Goal: Transaction & Acquisition: Purchase product/service

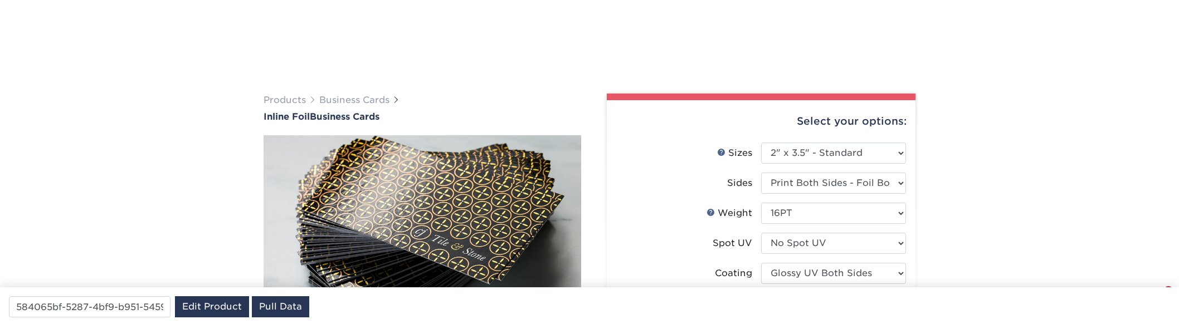
select select "2.00x3.50"
select select "0"
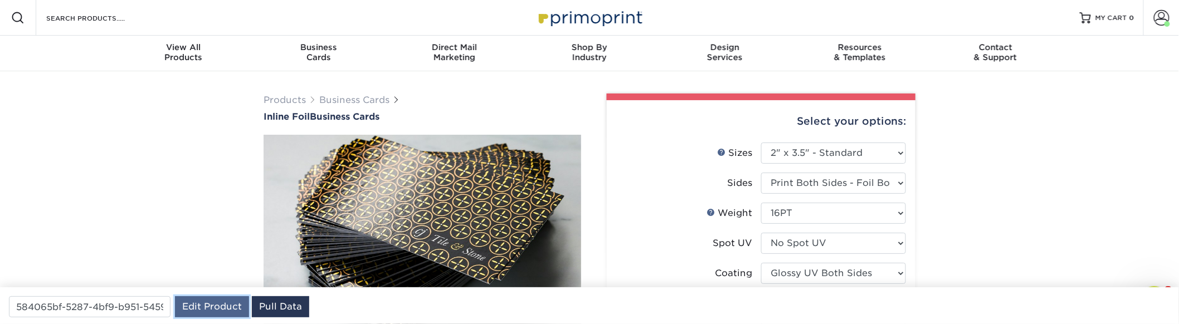
click at [222, 307] on link "Edit Product" at bounding box center [212, 306] width 74 height 21
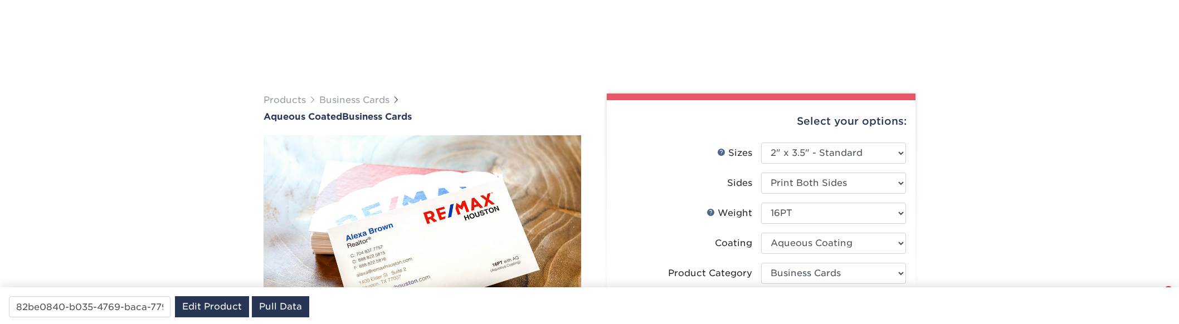
select select "2.00x3.50"
select select "3b5148f1-0588-4f88-a218-97bcfdce65c1"
select select "upload"
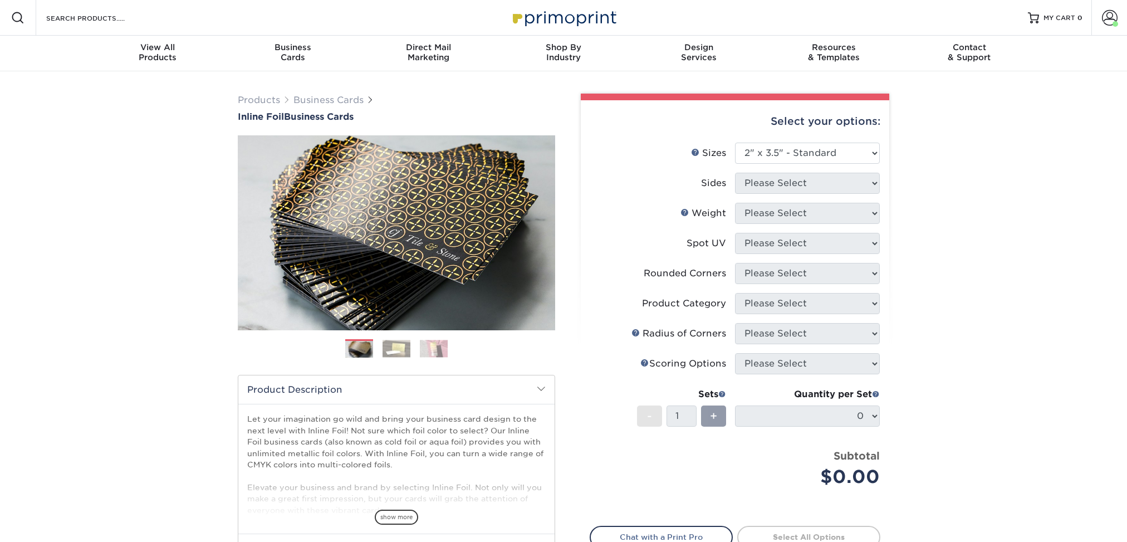
select select "2.00x3.50"
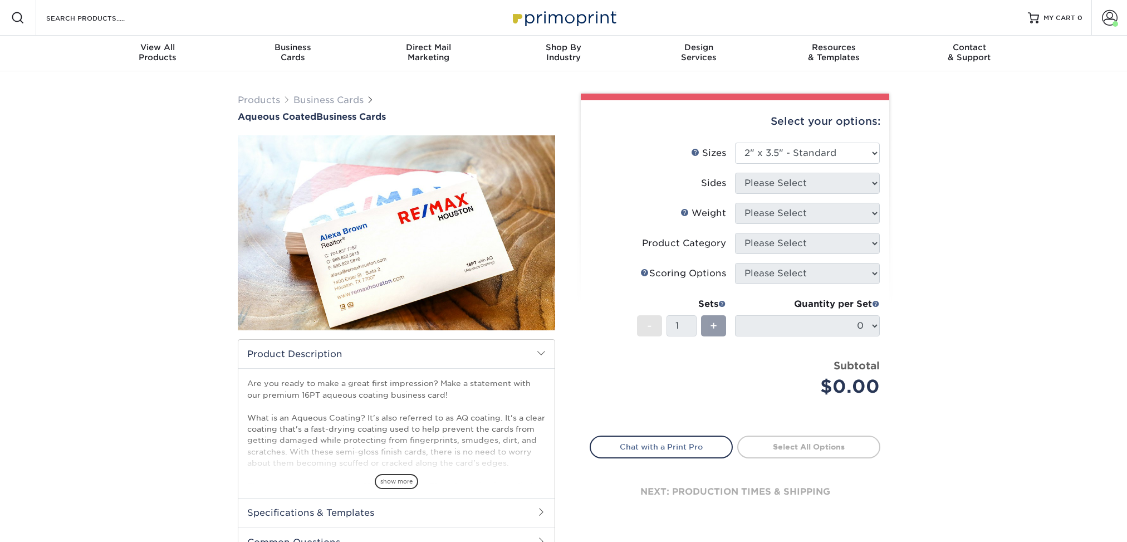
select select "2.00x3.50"
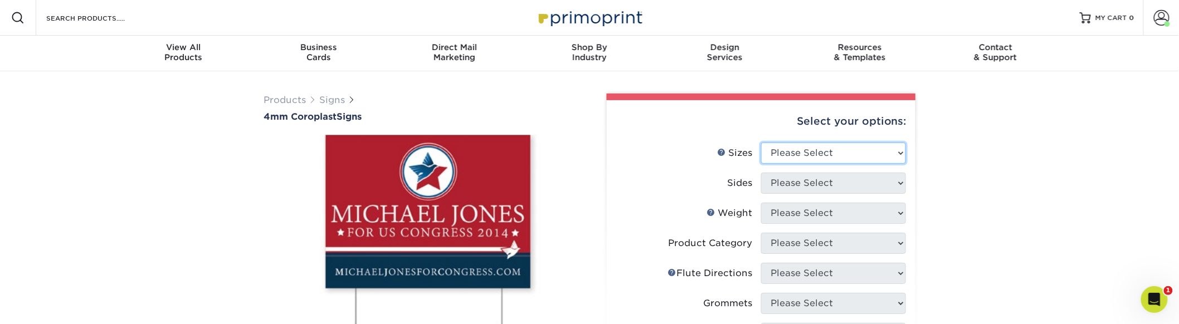
click at [808, 151] on select "Please Select 12" x 18" 18" x 24" 24" x 24" 24" x 36"" at bounding box center [833, 153] width 145 height 21
click at [808, 147] on select "Please Select 12" x 18" 18" x 24" 24" x 24" 24" x 36"" at bounding box center [833, 153] width 145 height 21
select select "18.00x24.00"
click at [761, 143] on select "Please Select 12" x 18" 18" x 24" 24" x 24" 24" x 36"" at bounding box center [833, 153] width 145 height 21
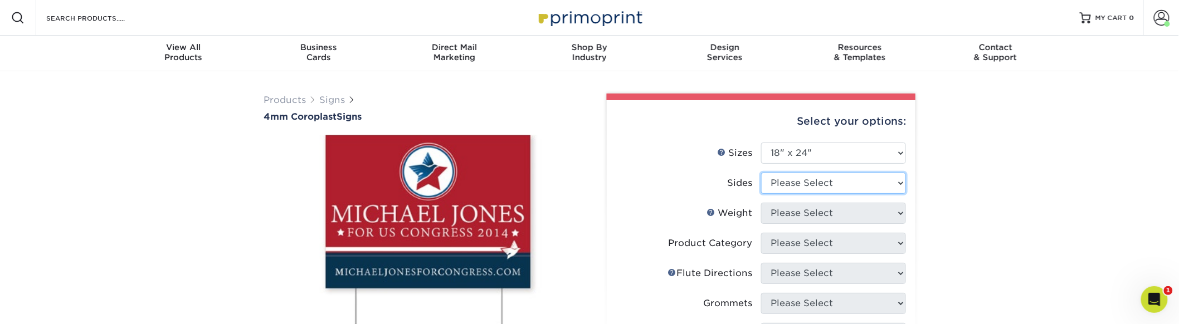
select select "13abbda7-1d64-4f25-8bb2-c179b224825d"
click at [761, 173] on select "Please Select Print Both Sides Print Front Only" at bounding box center [833, 183] width 145 height 21
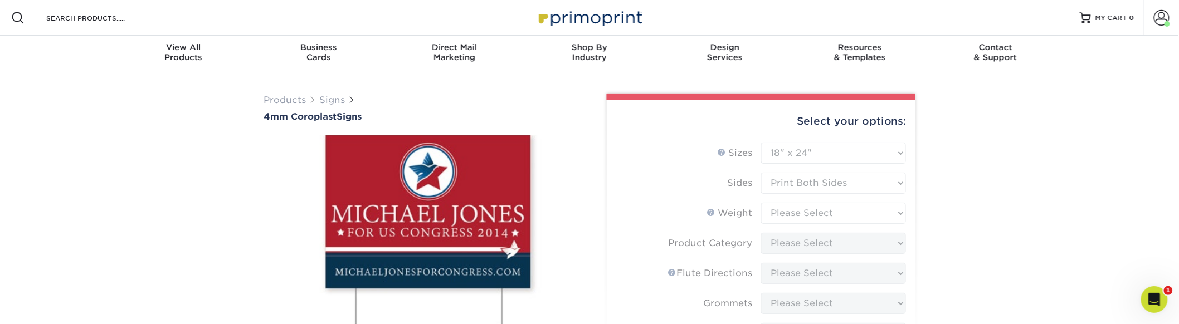
click at [818, 219] on form "Sizes Help Sizes Please Select 12" x 18" 18" x 24" 24" x 24" 24" x 36" Sides Pl…" at bounding box center [760, 328] width 291 height 370
type input "a5ef0f1d-c3ff-4571-8b48-9a51c5094d99"
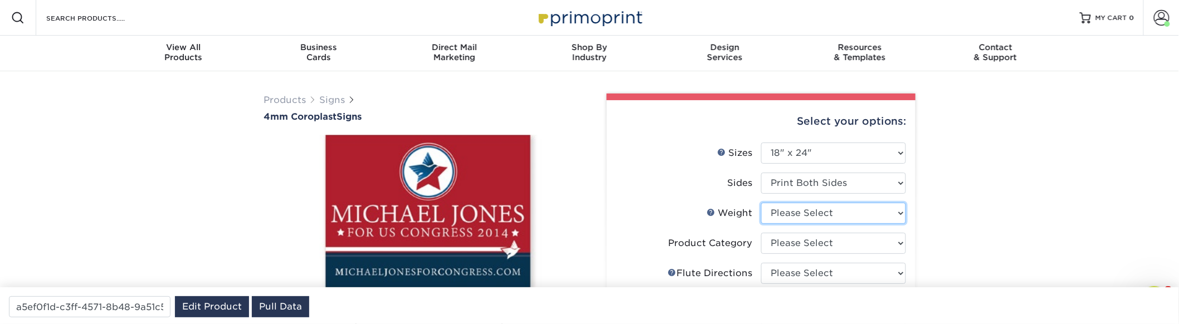
select select "4CORO"
click at [761, 203] on select "Please Select 4CORO" at bounding box center [833, 213] width 145 height 21
select select "3e7618de-abca-4bda-9f97-8b9129e913d8"
click at [761, 233] on select at bounding box center [833, 243] width 145 height 21
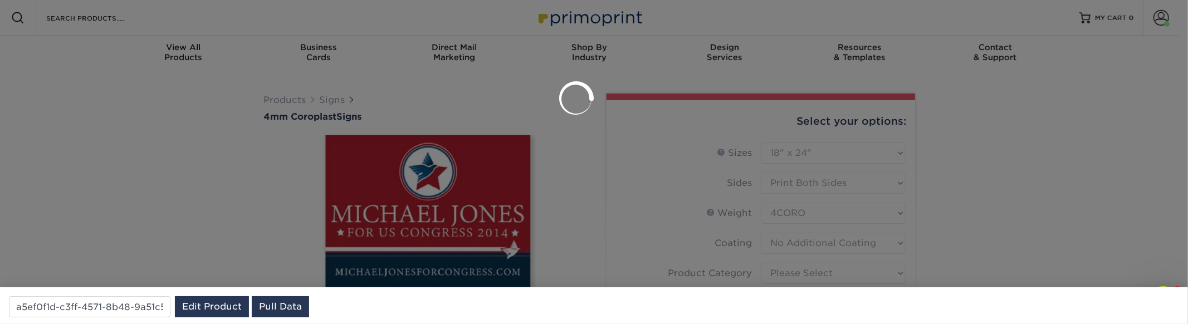
click at [832, 269] on div at bounding box center [594, 162] width 1188 height 324
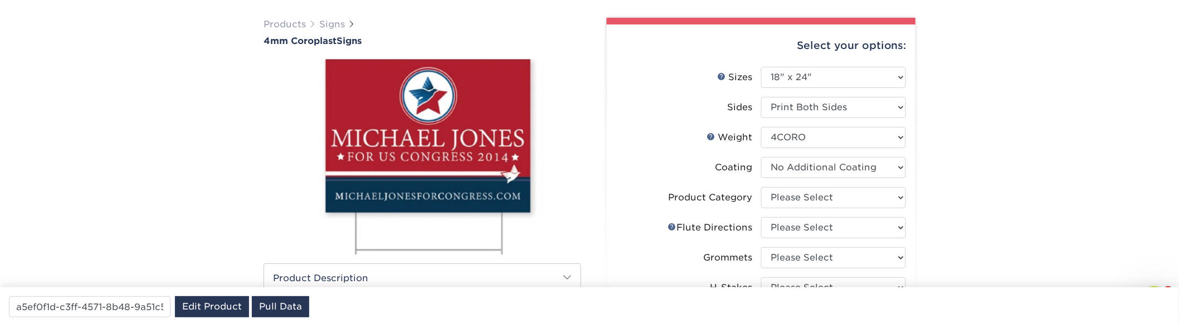
scroll to position [74, 0]
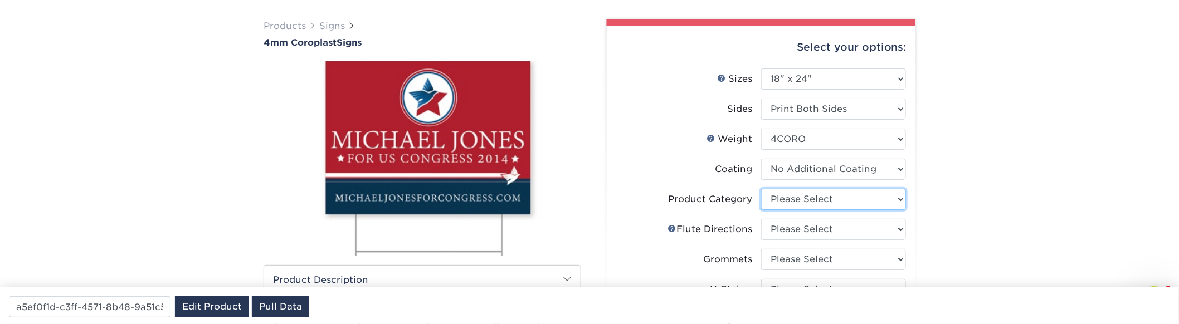
select select "b3582ed5-6912-492c-8440-2cc51afdb8e1"
click at [761, 189] on select "Please Select Coroplast Signs" at bounding box center [833, 199] width 145 height 21
drag, startPoint x: 813, startPoint y: 229, endPoint x: 1133, endPoint y: 185, distance: 322.8
select select "64642d5c-3ca5-48ab-b753-ddfa02991dab"
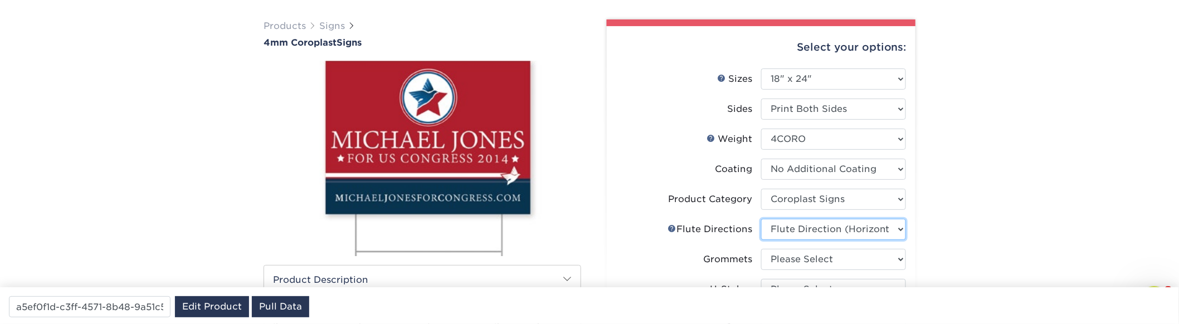
click at [761, 219] on select "Please Select Flute Direction (Horizontal) Flute Direction (Vertical)" at bounding box center [833, 229] width 145 height 21
select select "90d329df-db80-4206-b821-ff9d3f363977"
click at [761, 249] on select "Please Select No Grommets Yes, Grommet All 4 Corners Yes, Grommets Top Corners …" at bounding box center [833, 259] width 145 height 21
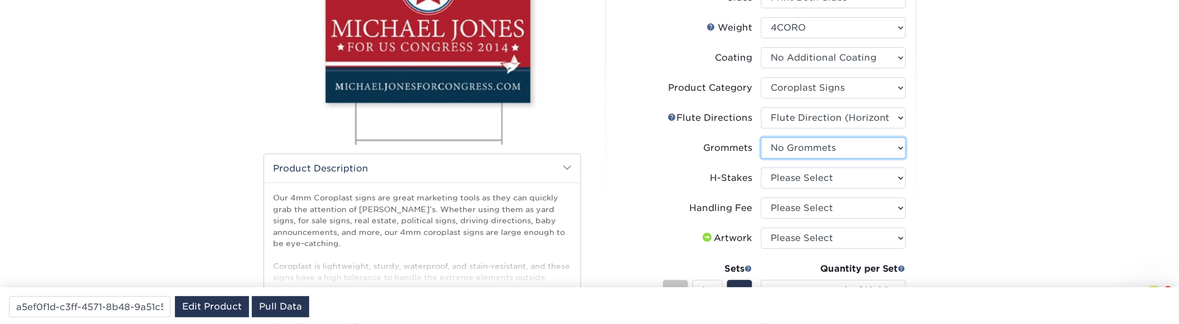
scroll to position [297, 0]
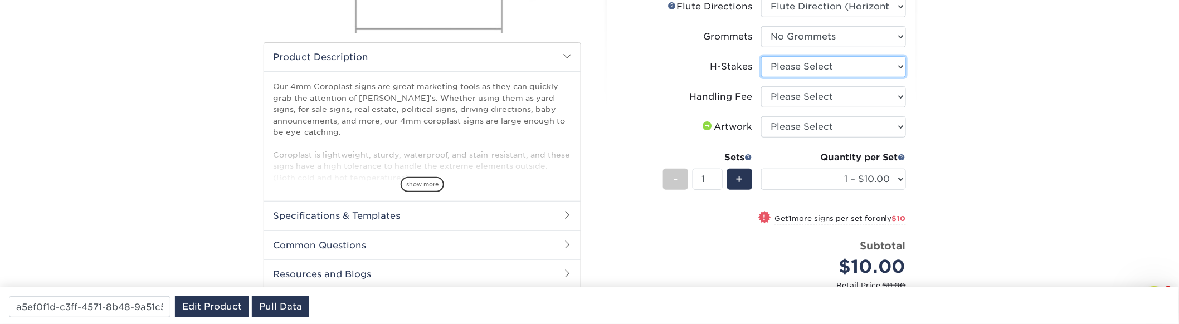
drag, startPoint x: 800, startPoint y: 64, endPoint x: 994, endPoint y: 111, distance: 199.5
click at [994, 111] on div "Products Signs 4mm Coroplast Signs /" at bounding box center [589, 115] width 1179 height 682
drag, startPoint x: 823, startPoint y: 104, endPoint x: 828, endPoint y: 77, distance: 27.7
click at [828, 77] on ul "Sizes Help Sizes Please Select 12" x 18" 18" x 24" 24" x 24" 24" x 36" Sides Pl…" at bounding box center [760, 75] width 291 height 459
click at [827, 76] on li "H-Stakes Please Select No H-Stakes Yes" at bounding box center [761, 71] width 290 height 30
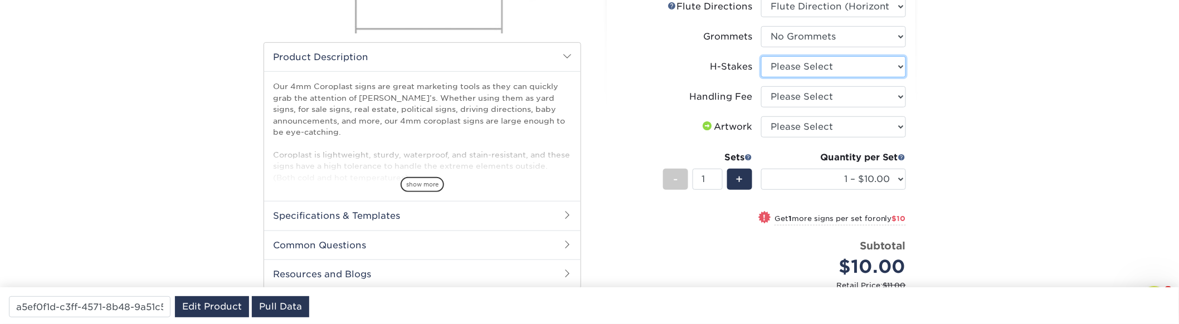
select select "aec992a9-897e-40ed-b45c-8ce74849ba63"
click at [761, 56] on select "Please Select No H-Stakes Yes" at bounding box center [833, 66] width 145 height 21
select select "ab74c079-444c-4260-ae6a-e09bdee8073c"
click at [761, 86] on select "Please Select Handling Fee" at bounding box center [833, 96] width 145 height 21
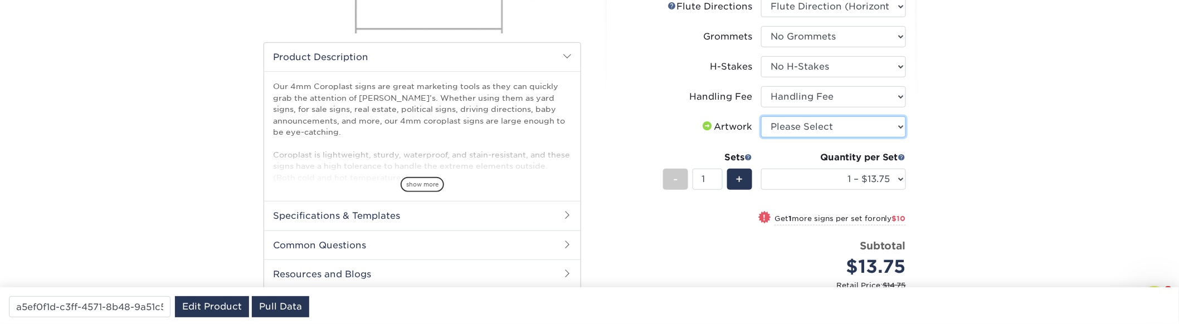
select select "upload"
click at [761, 116] on select "Please Select I will upload files I need a design - $50" at bounding box center [833, 126] width 145 height 21
click at [203, 310] on link "Edit Product" at bounding box center [212, 306] width 74 height 21
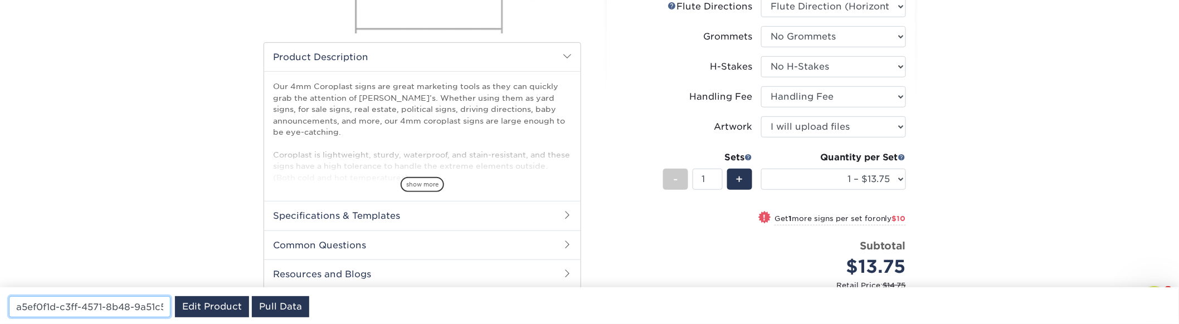
click at [132, 299] on input "a5ef0f1d-c3ff-4571-8b48-9a51c5094d99" at bounding box center [90, 306] width 162 height 21
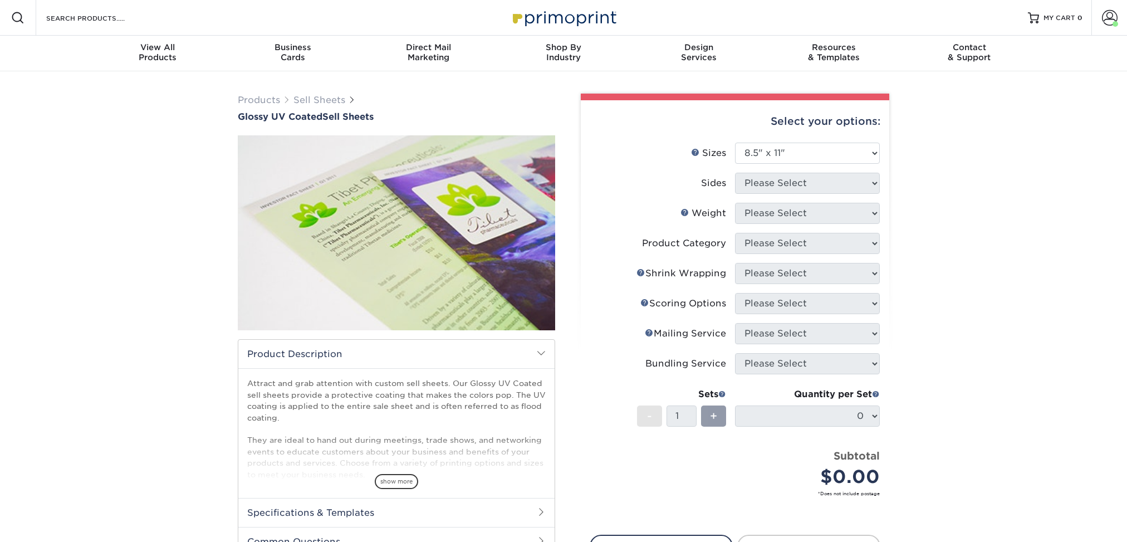
select select "8.50x11.00"
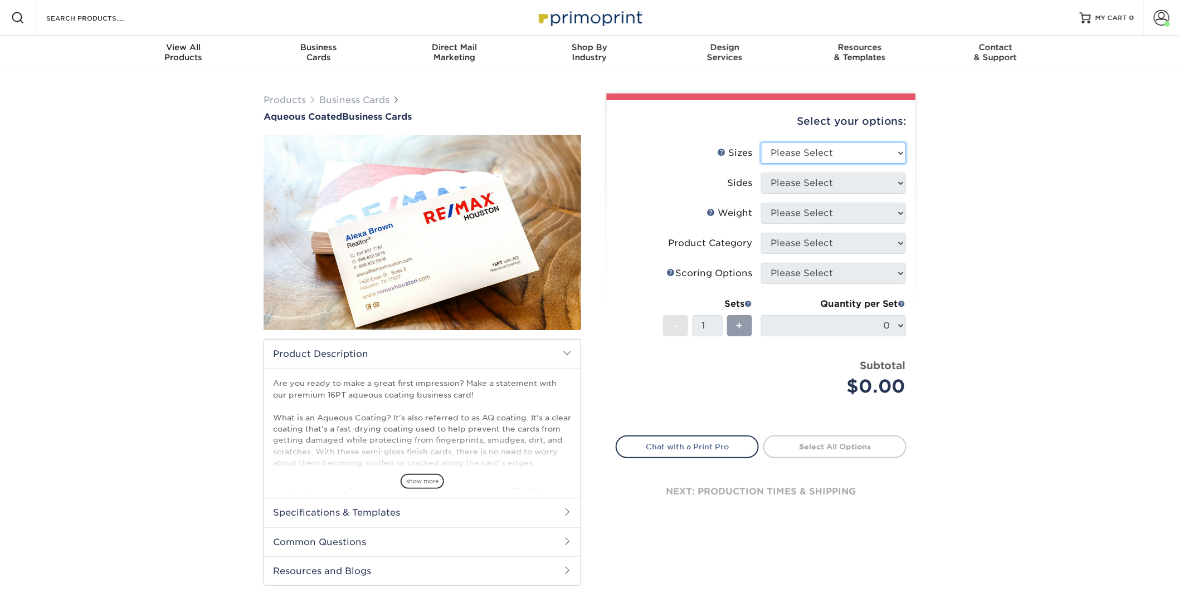
select select "2.00x3.50"
click at [761, 143] on select "Please Select 1.5" x 3.5" - Mini 1.75" x 3.5" - Mini 2" x 3" - Mini 2" x 3.5" -…" at bounding box center [833, 153] width 145 height 21
select select "13abbda7-1d64-4f25-8bb2-c179b224825d"
click at [761, 173] on select "Please Select Print Both Sides Print Front Only" at bounding box center [833, 183] width 145 height 21
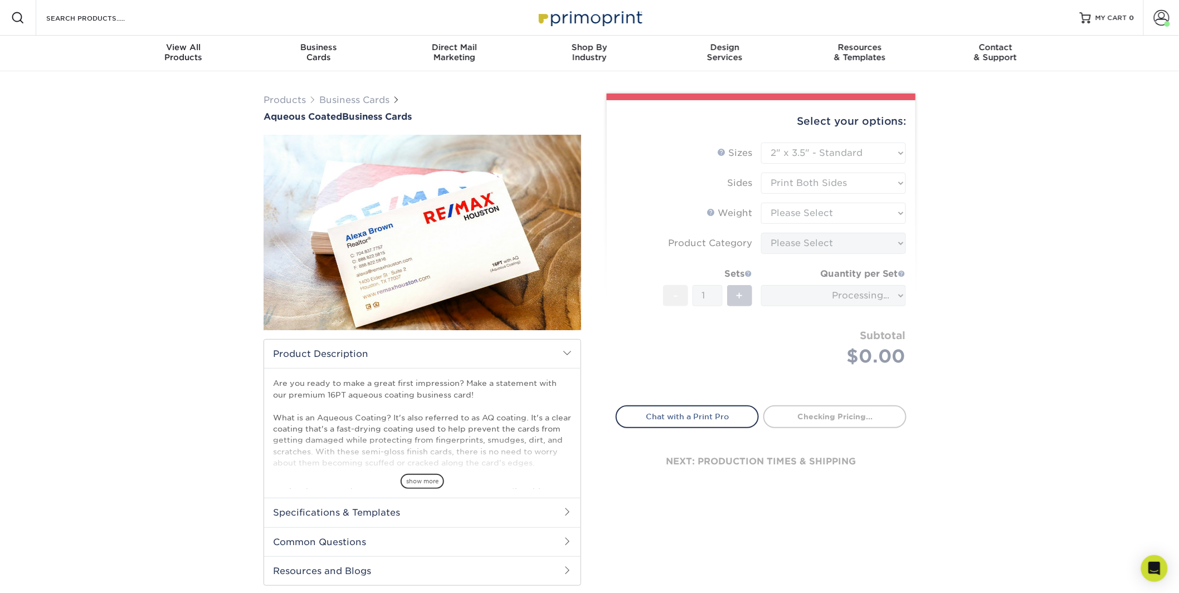
click at [817, 211] on form "Sizes Help Sizes Please Select 1.5" x 3.5" - Mini 1.75" x 3.5" - Mini 2" x 3" -…" at bounding box center [760, 268] width 291 height 250
type input "82be0840-b035-4769-baca-779f783514ee"
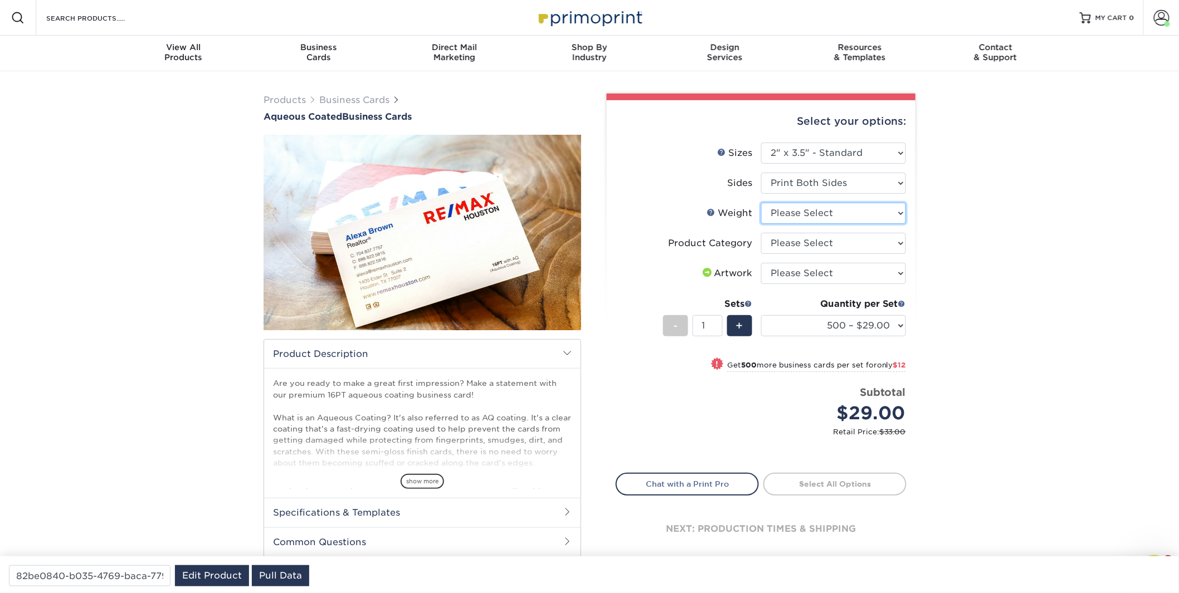
select select "16PT"
click at [761, 203] on select "Please Select 16PT" at bounding box center [833, 213] width 145 height 21
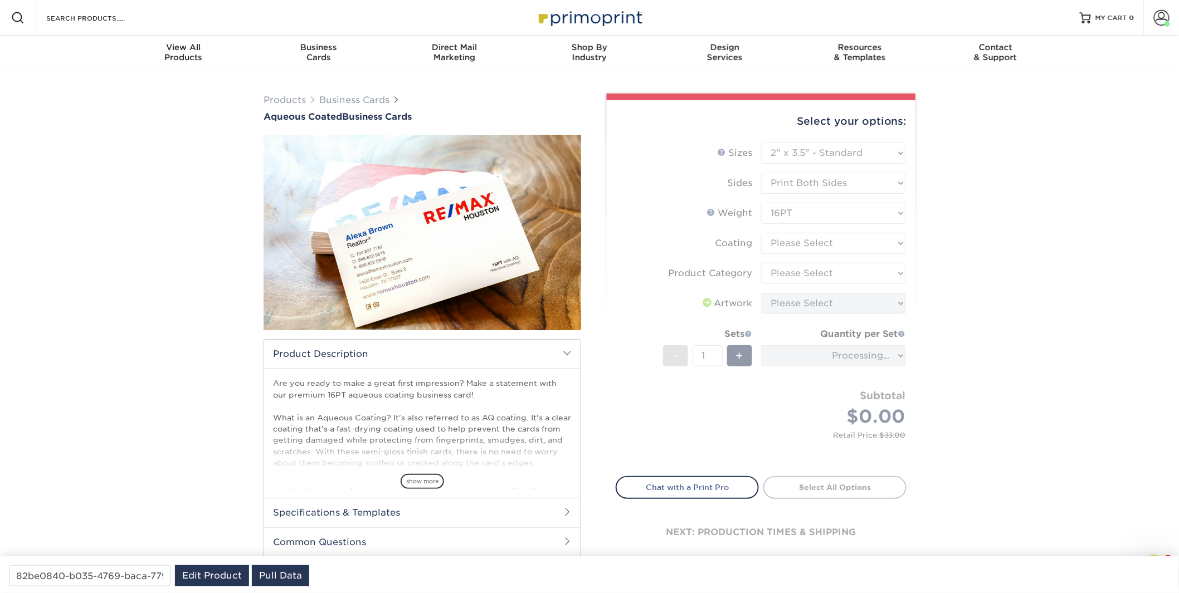
click at [827, 240] on form "Sizes Help Sizes Please Select 1.5" x 3.5" - Mini 1.75" x 3.5" - Mini 2" x 3" -…" at bounding box center [760, 303] width 291 height 321
click at [211, 565] on link "Edit Product" at bounding box center [212, 575] width 74 height 21
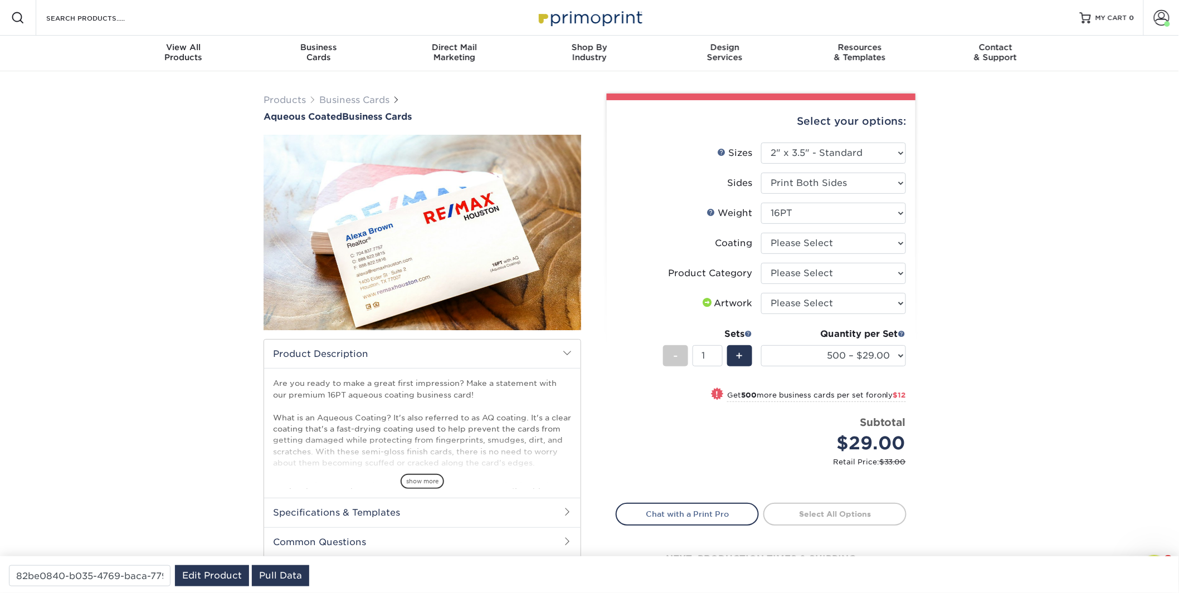
click at [99, 564] on div "82be0840-b035-4769-baca-779f783514ee Edit Product Pull Data" at bounding box center [589, 574] width 1179 height 37
click at [100, 564] on div "82be0840-b035-4769-baca-779f783514ee Edit Product Pull Data" at bounding box center [589, 574] width 1179 height 37
copy div "Edit Product"
click at [90, 581] on input "82be0840-b035-4769-baca-779f783514ee" at bounding box center [90, 575] width 162 height 21
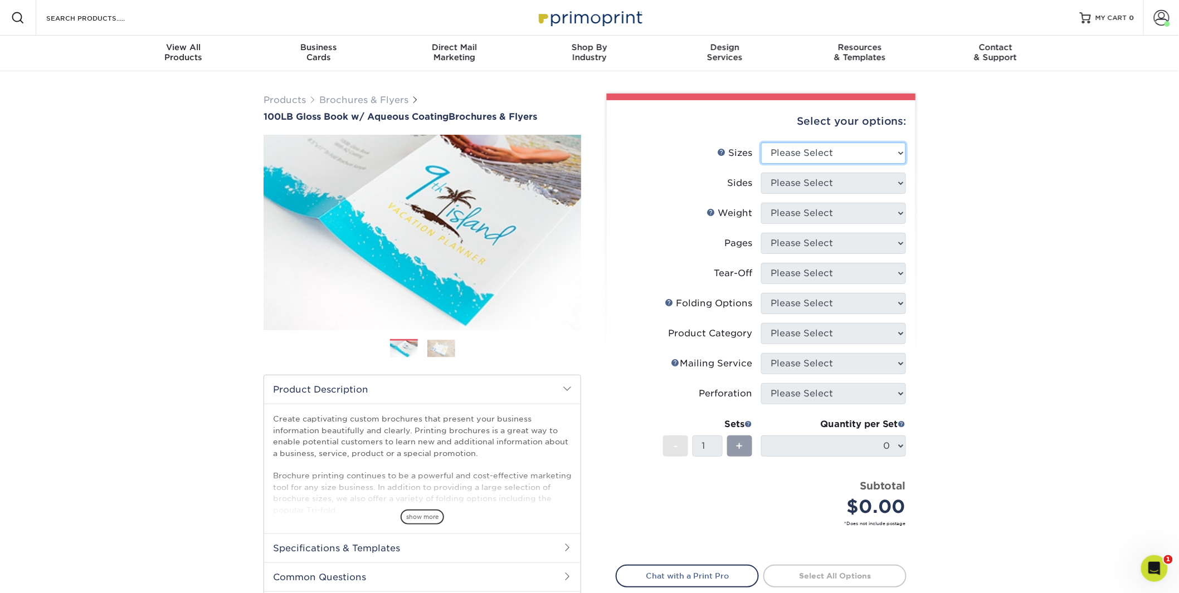
select select "8.50x11.00"
click at [761, 143] on select "Please Select 3.5" x 8.5" 3.5" x 11" 3.67" x 8.5" 4" x 6" 4" x 8.5" 4" x 9" 4" …" at bounding box center [833, 153] width 145 height 21
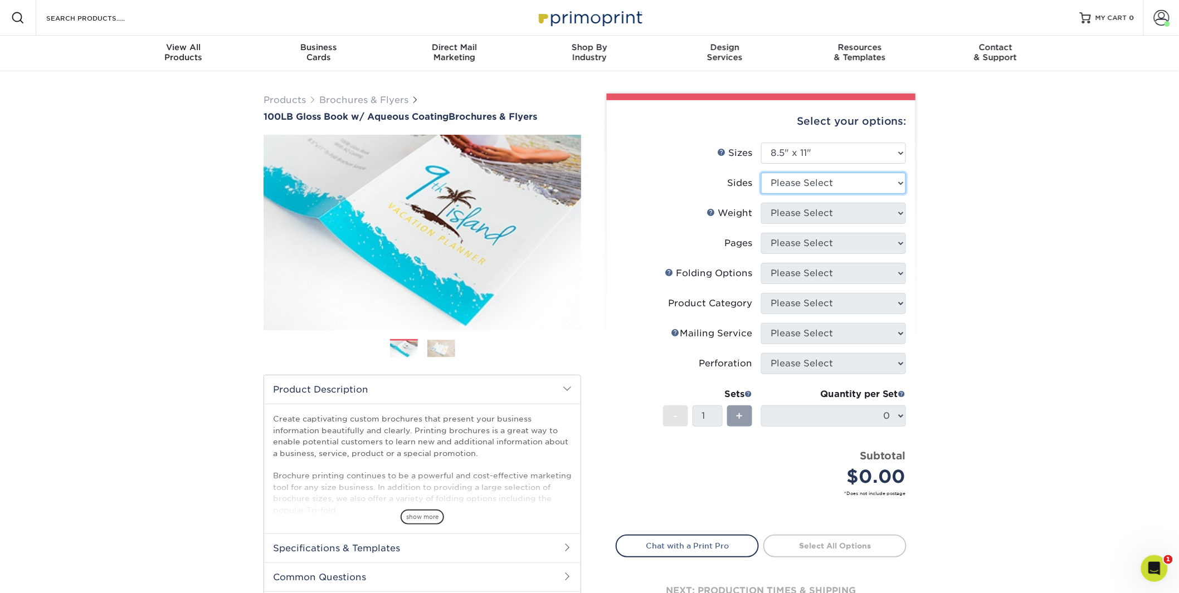
select select "13abbda7-1d64-4f25-8bb2-c179b224825d"
click at [761, 173] on select "Please Select Print Both Sides Print Front Only" at bounding box center [833, 183] width 145 height 21
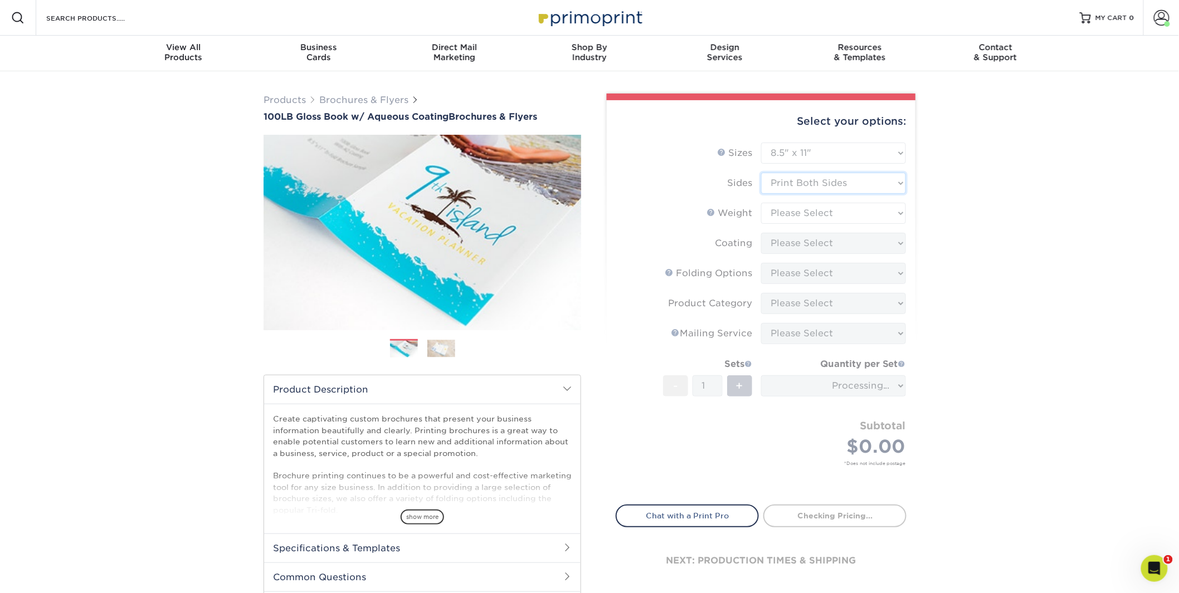
type input "4fab038b-2d4f-4a77-b769-282785b1dd06"
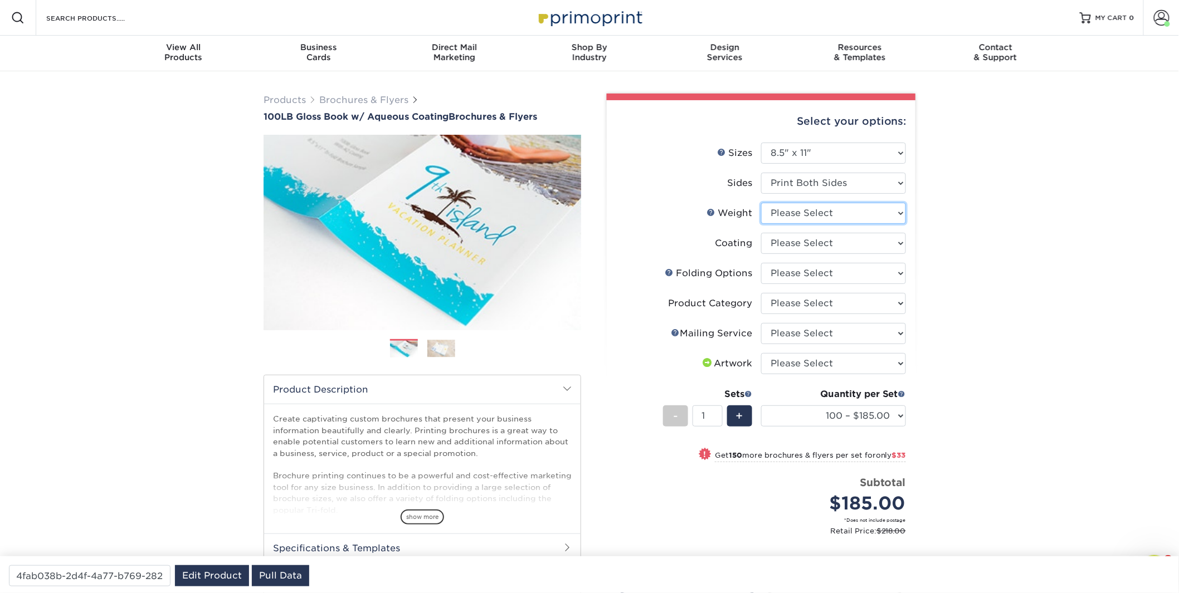
select select "100LB"
click at [761, 203] on select "Please Select 100LB" at bounding box center [833, 213] width 145 height 21
select select "d41dab50-ff65-4f4f-bb17-2afe4d36ae33"
click at [761, 233] on select at bounding box center [833, 243] width 145 height 21
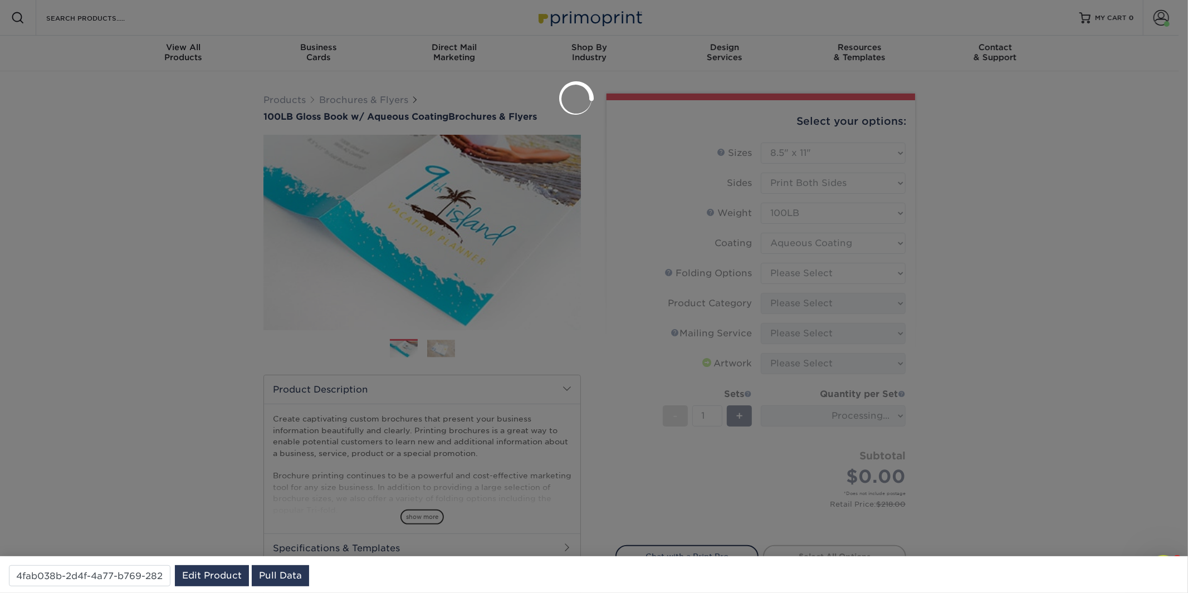
click at [814, 275] on div at bounding box center [594, 296] width 1188 height 593
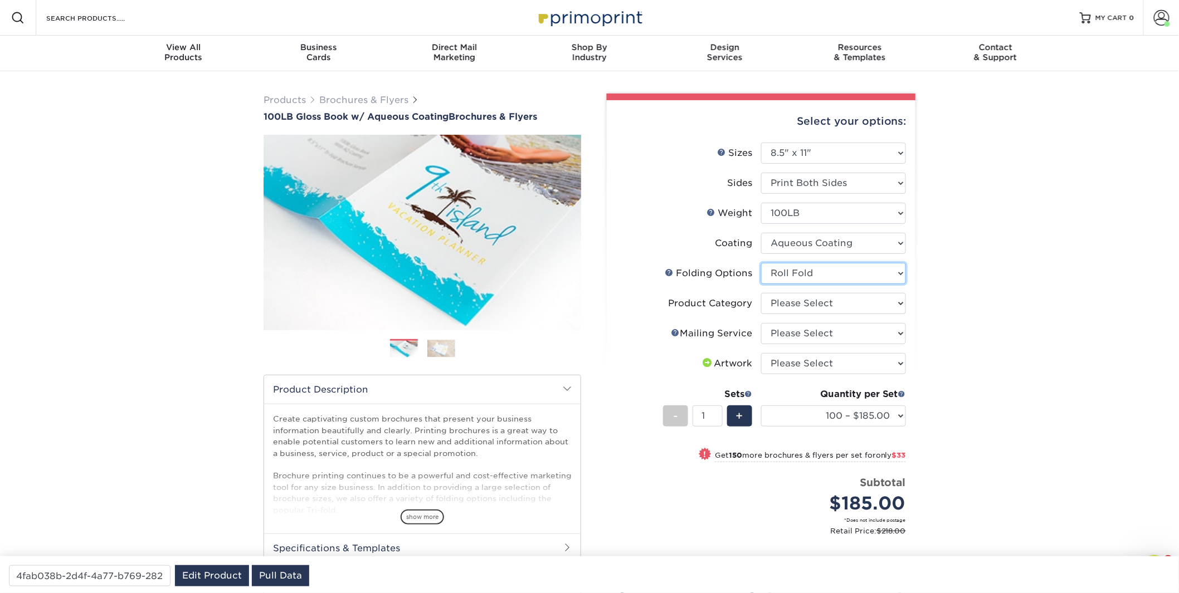
click at [761, 263] on select "Please Select FLAT - No Folding Accordion Fold Half-Fold (Vertical) Half-Fold (…" at bounding box center [833, 273] width 145 height 21
select select "6bd2fd9e-193e-4811-88f7-94c08206d735"
click at [761, 263] on select "Please Select FLAT - No Folding Accordion Fold Half-Fold (Vertical) Half-Fold (…" at bounding box center [833, 273] width 145 height 21
select select "1a668080-6b7c-4174-b399-2c3833b27ef4"
click at [761, 293] on select "Please Select Flyers and Brochures" at bounding box center [833, 303] width 145 height 21
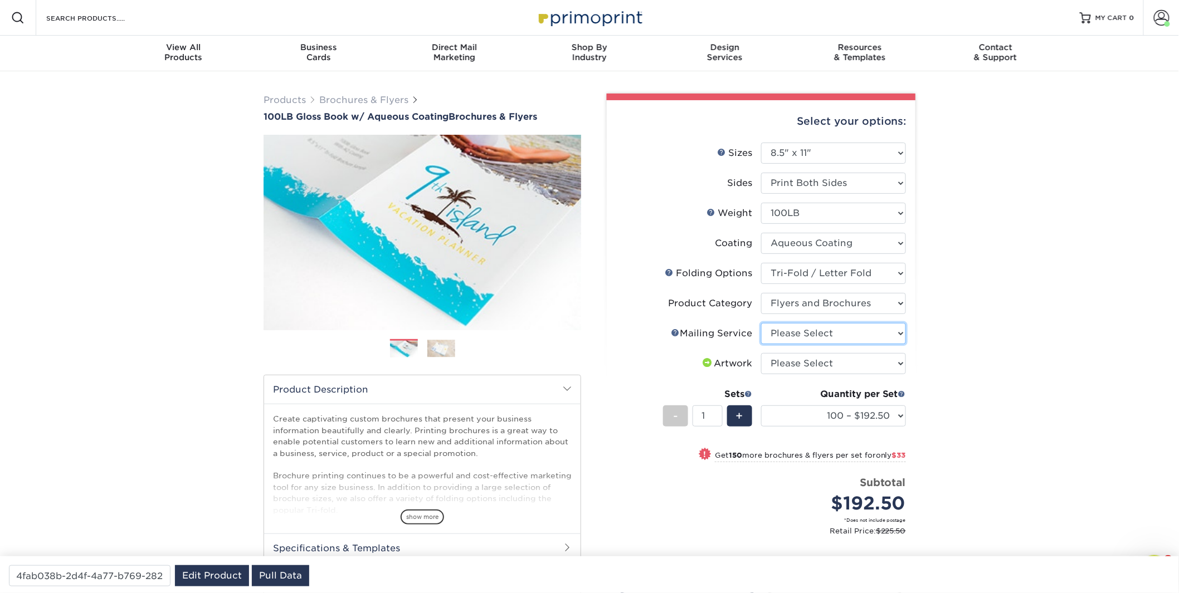
select select "3e5e9bdd-d78a-4c28-a41d-fe1407925ca6"
click at [761, 323] on select "Please Select No Direct Mailing Service No, I will mail/stamp/imprint Direct Ma…" at bounding box center [833, 333] width 145 height 21
select select "upload"
click at [761, 353] on select "Please Select I will upload files I need a design - $175" at bounding box center [833, 363] width 145 height 21
click at [212, 575] on link "Edit Product" at bounding box center [212, 575] width 74 height 21
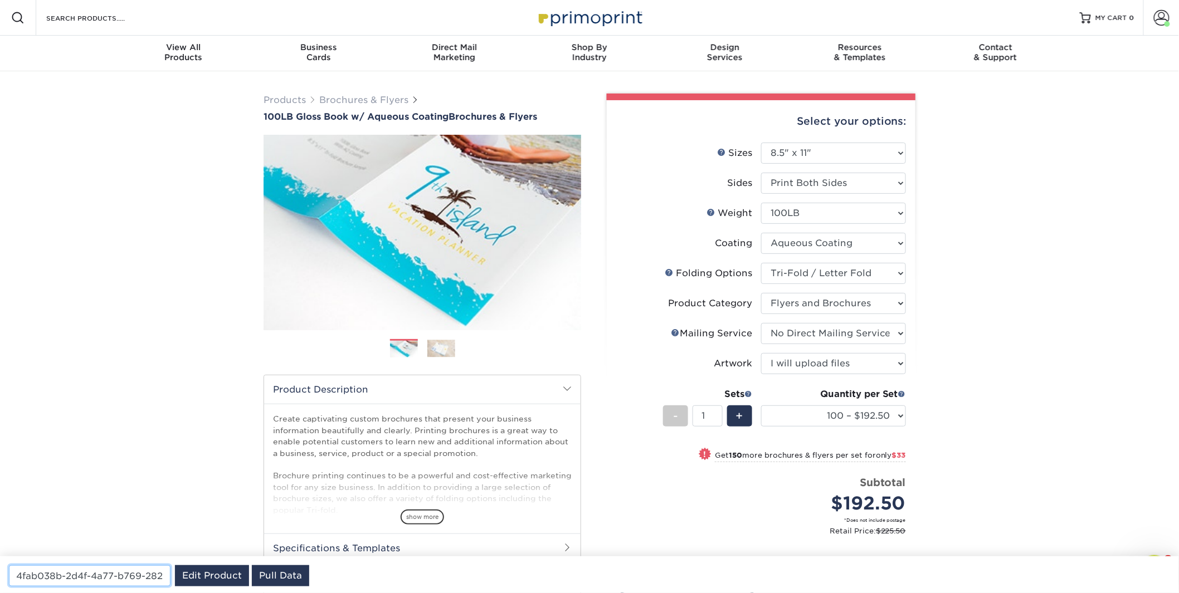
click at [62, 575] on input "4fab038b-2d4f-4a77-b769-282785b1dd06" at bounding box center [90, 575] width 162 height 21
